Goal: Task Accomplishment & Management: Use online tool/utility

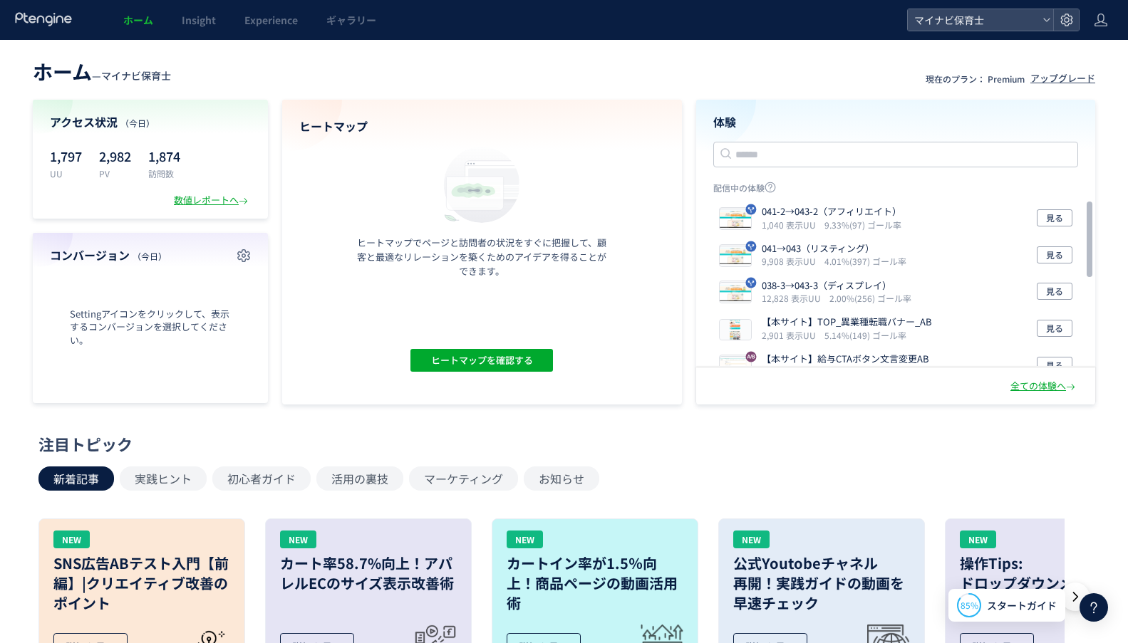
drag, startPoint x: 17, startPoint y: 341, endPoint x: 324, endPoint y: 76, distance: 405.7
click at [17, 341] on div "ホーム — マイナビ保育士 現在のプラン： Premium アップグレード アクセス状況 （[DATE]） 1,797 UU 2,982 PV 1,874 訪…" at bounding box center [564, 229] width 1128 height 351
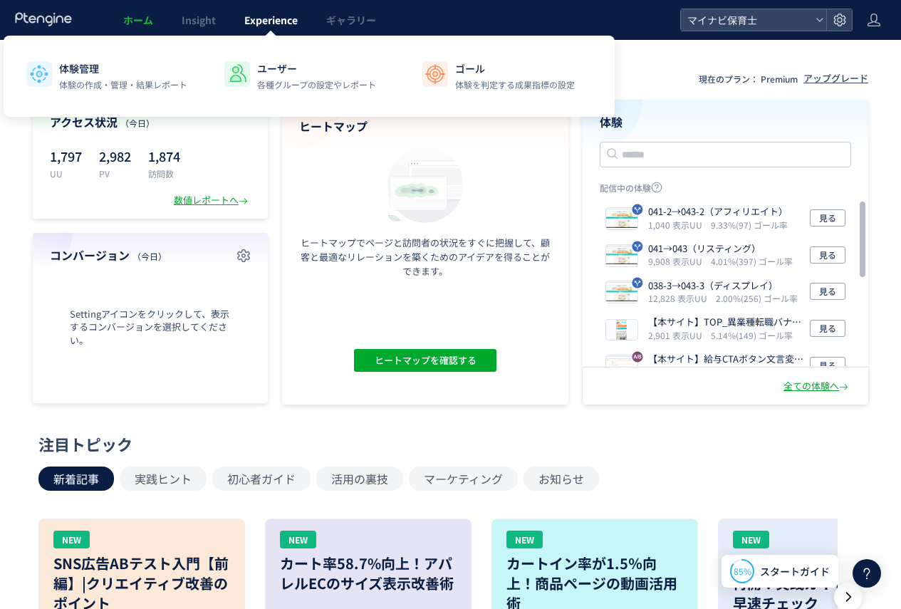
click at [282, 13] on span "Experience" at bounding box center [270, 20] width 53 height 14
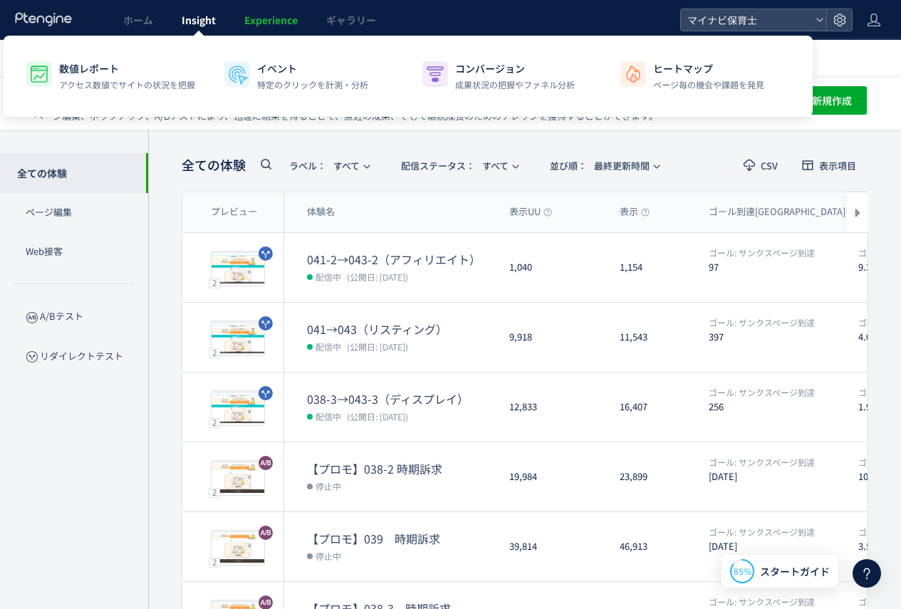
click at [209, 25] on span "Insight" at bounding box center [199, 20] width 34 height 14
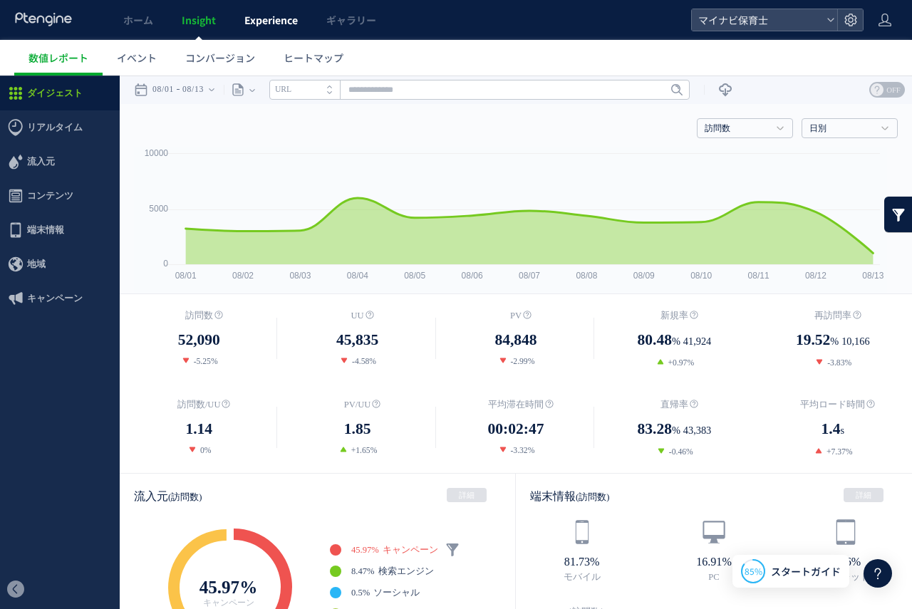
click at [259, 29] on link "Experience" at bounding box center [271, 20] width 82 height 40
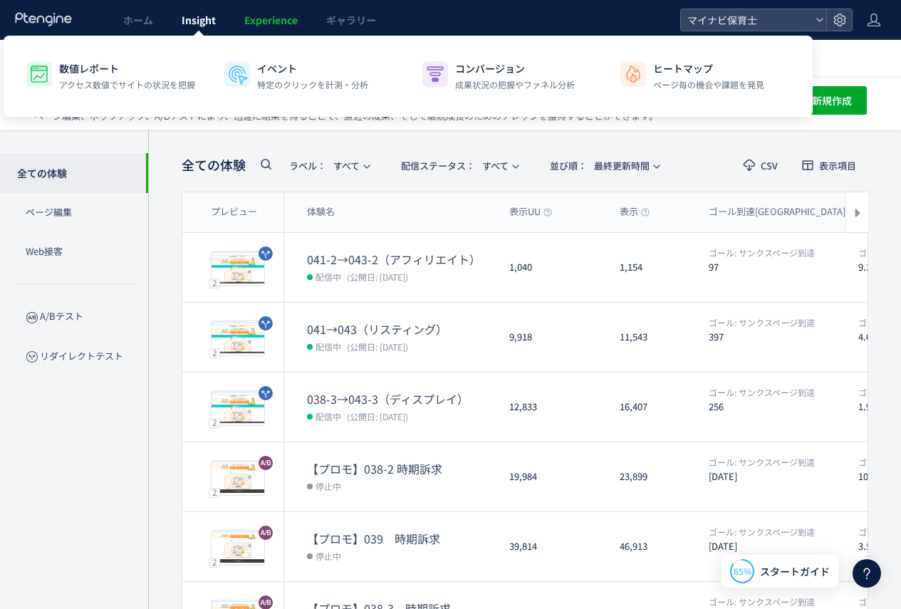
click at [182, 28] on link "Insight" at bounding box center [198, 20] width 63 height 40
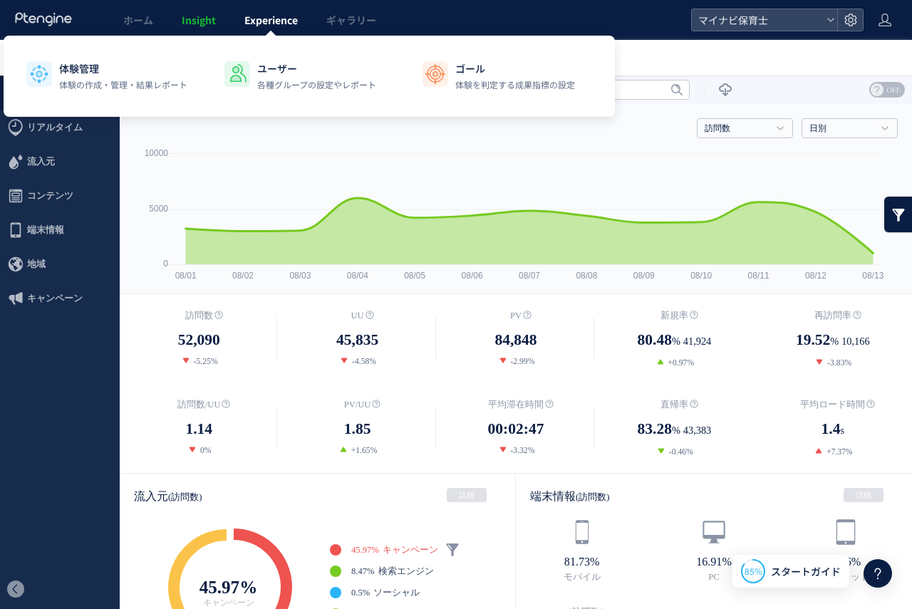
click at [273, 26] on span "Experience" at bounding box center [270, 20] width 53 height 14
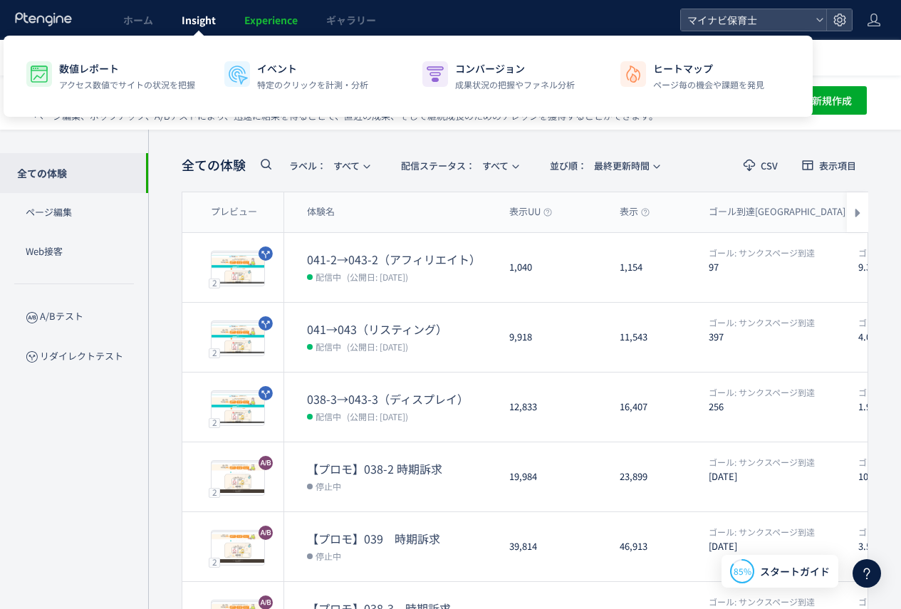
click at [209, 25] on span "Insight" at bounding box center [199, 20] width 34 height 14
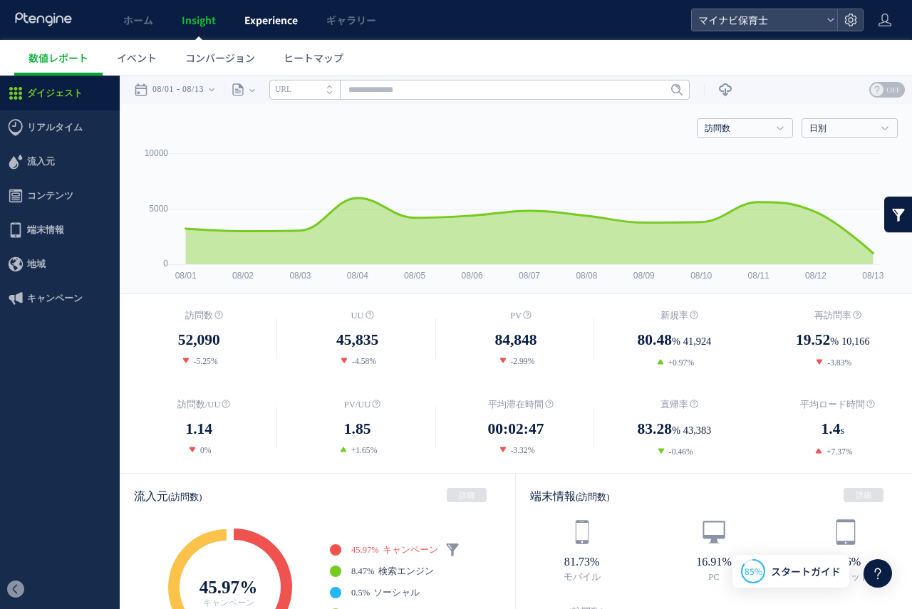
click at [255, 23] on span "Experience" at bounding box center [270, 20] width 53 height 14
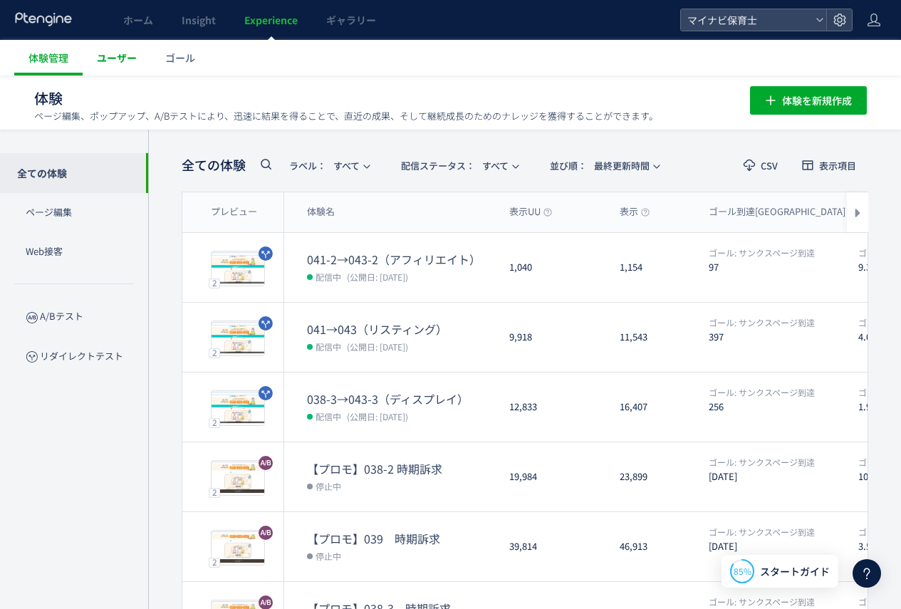
click at [118, 59] on span "ユーザー" at bounding box center [117, 58] width 40 height 14
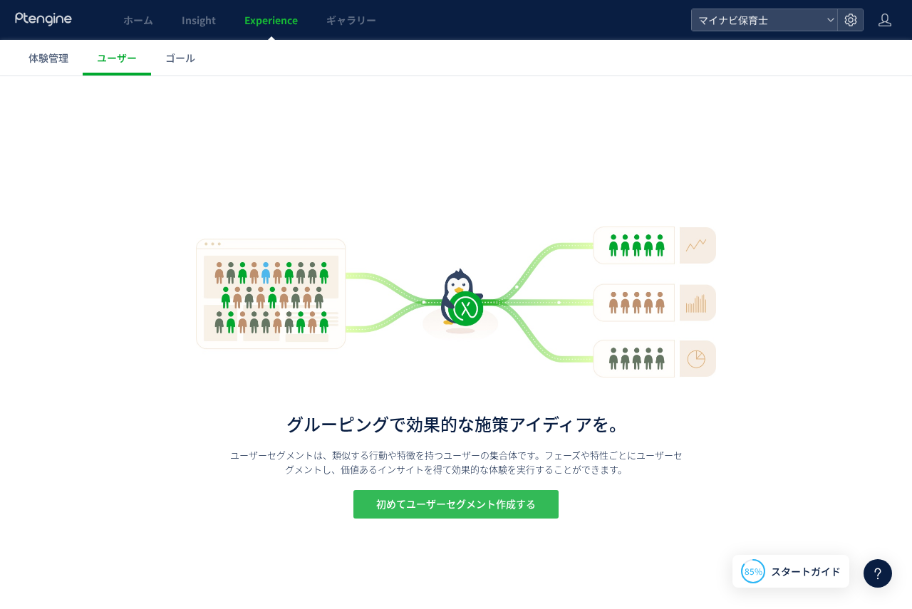
click at [498, 503] on span "初めてユーザーセグメント作成する" at bounding box center [456, 504] width 160 height 29
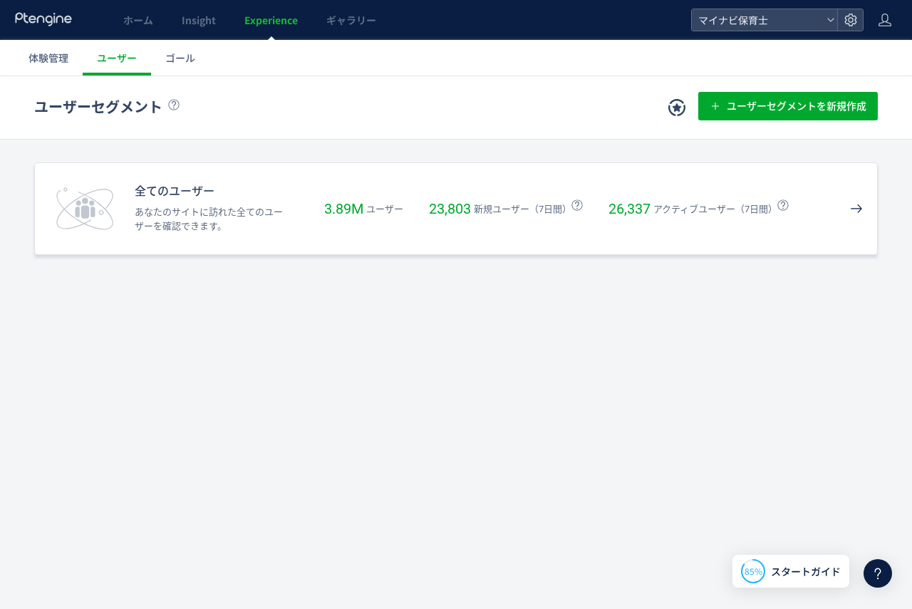
click at [862, 208] on icon at bounding box center [856, 208] width 13 height 13
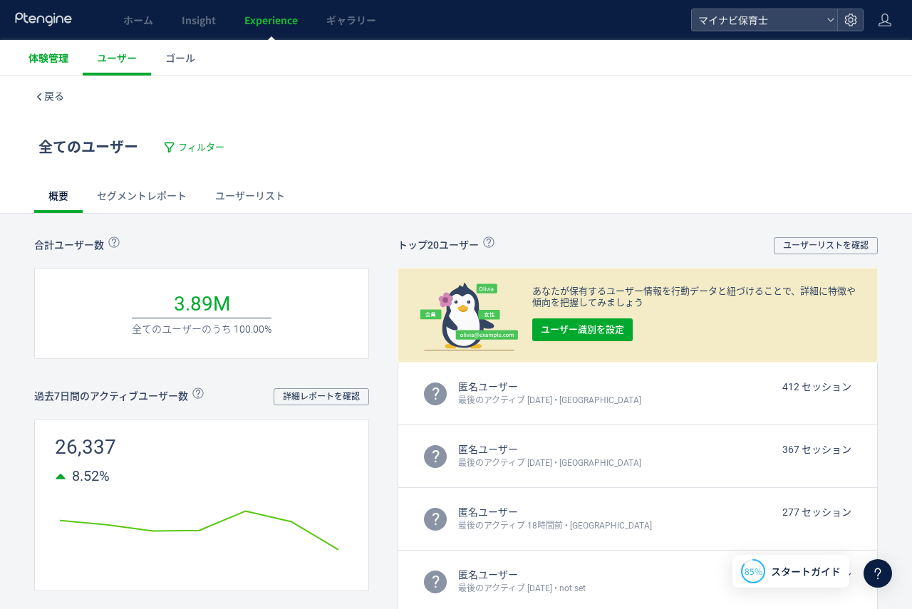
click at [53, 52] on span "体験管理" at bounding box center [49, 58] width 40 height 14
